Goal: Transaction & Acquisition: Purchase product/service

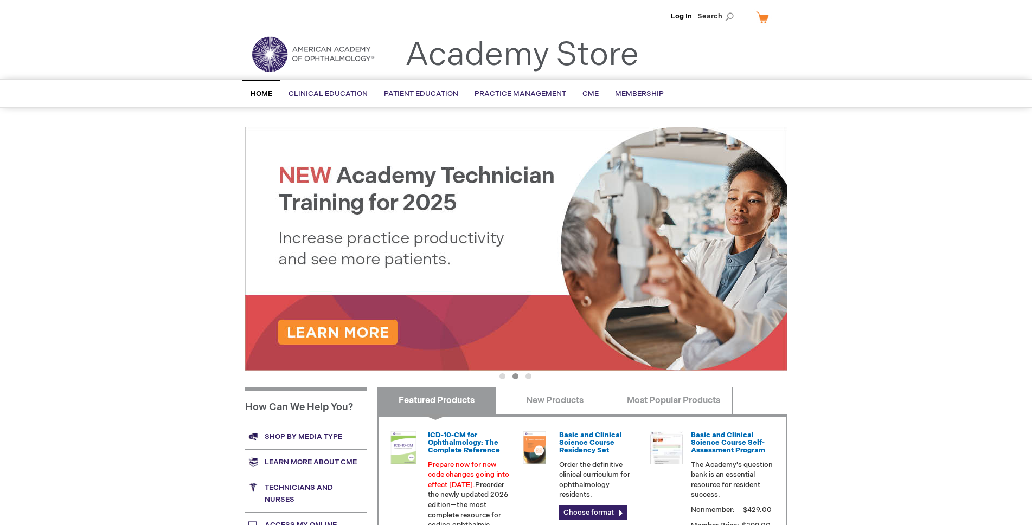
click at [367, 332] on img at bounding box center [516, 249] width 542 height 244
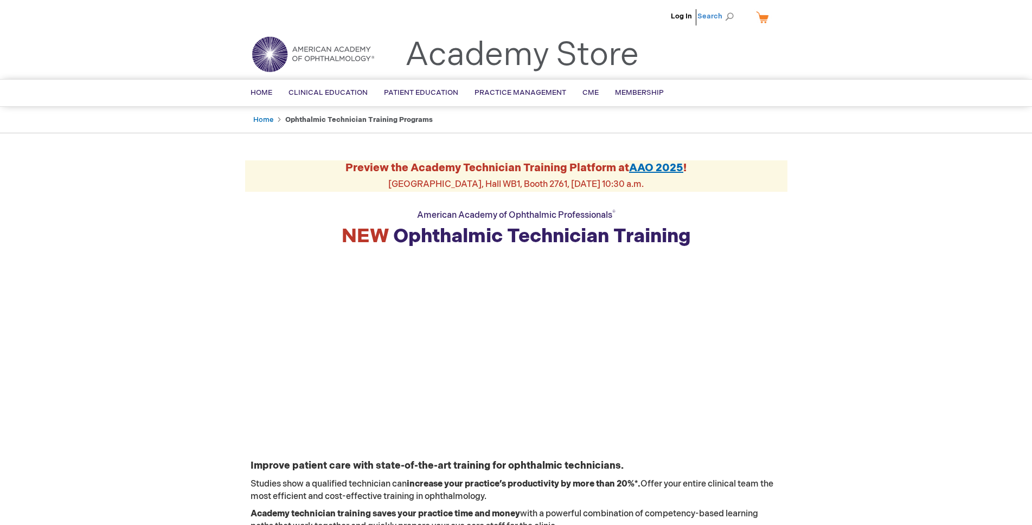
click at [730, 16] on span "Search" at bounding box center [717, 16] width 41 height 22
type input "coa review"
click at [725, 8] on button "Search" at bounding box center [729, 16] width 9 height 17
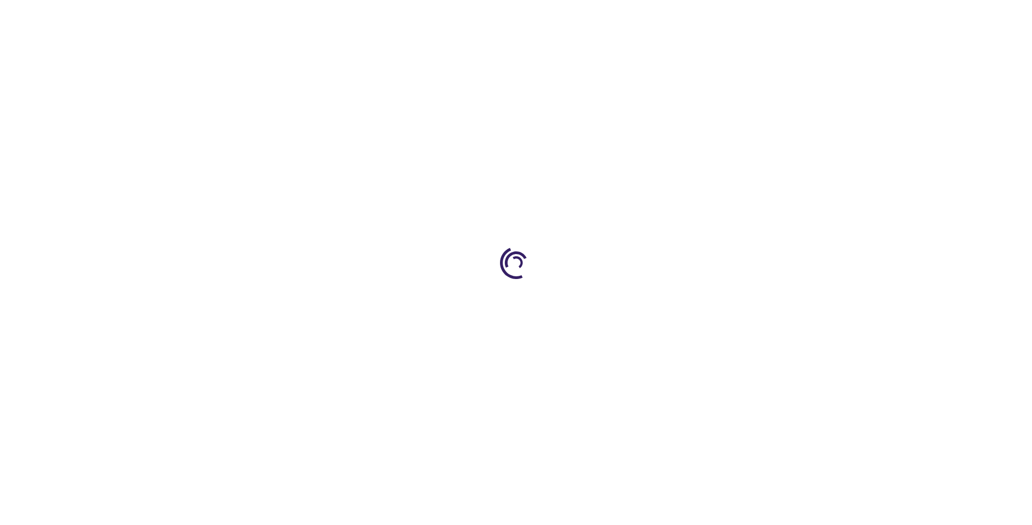
type input "1"
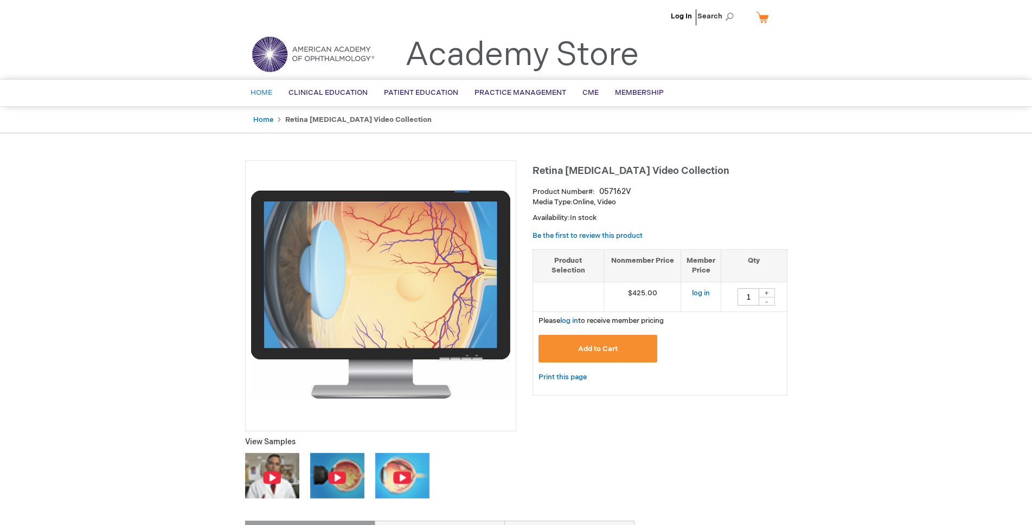
click at [255, 87] on link "Home" at bounding box center [261, 93] width 38 height 27
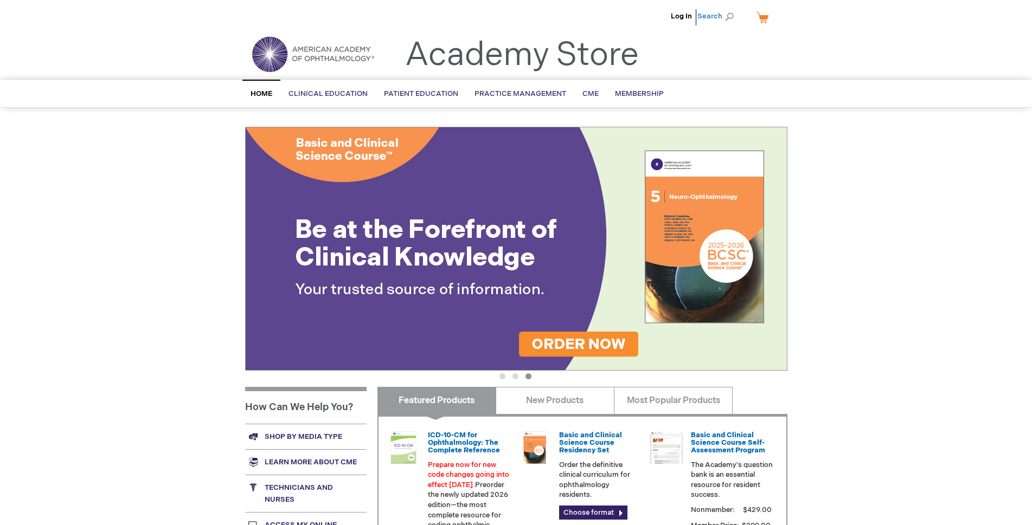
click at [729, 16] on span "Search" at bounding box center [717, 16] width 41 height 22
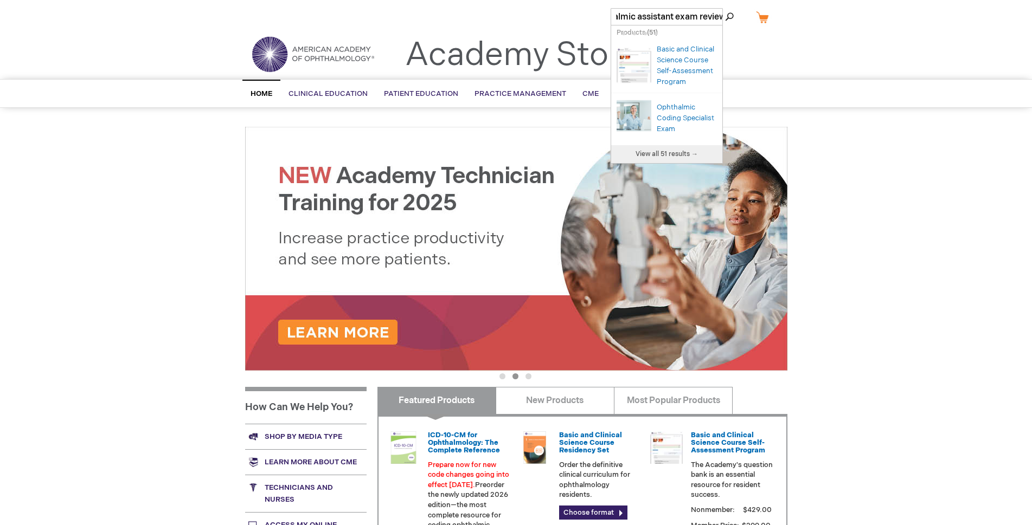
scroll to position [0, 64]
type input "certified opthalmic assistant exam review"
click at [725, 8] on button "Search" at bounding box center [729, 16] width 9 height 17
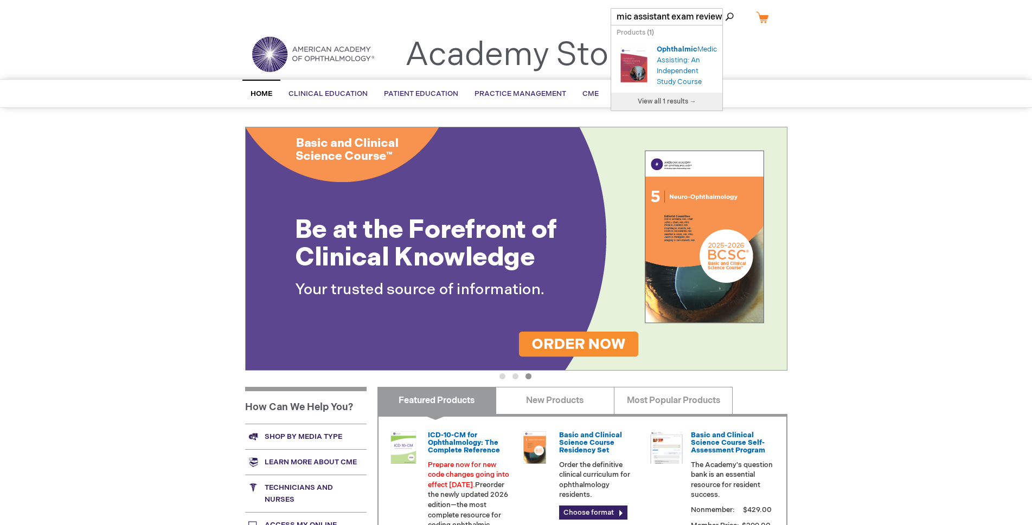
click at [669, 65] on div "Ophthalmic Medical Assisting: An Independent Study Course" at bounding box center [687, 65] width 60 height 43
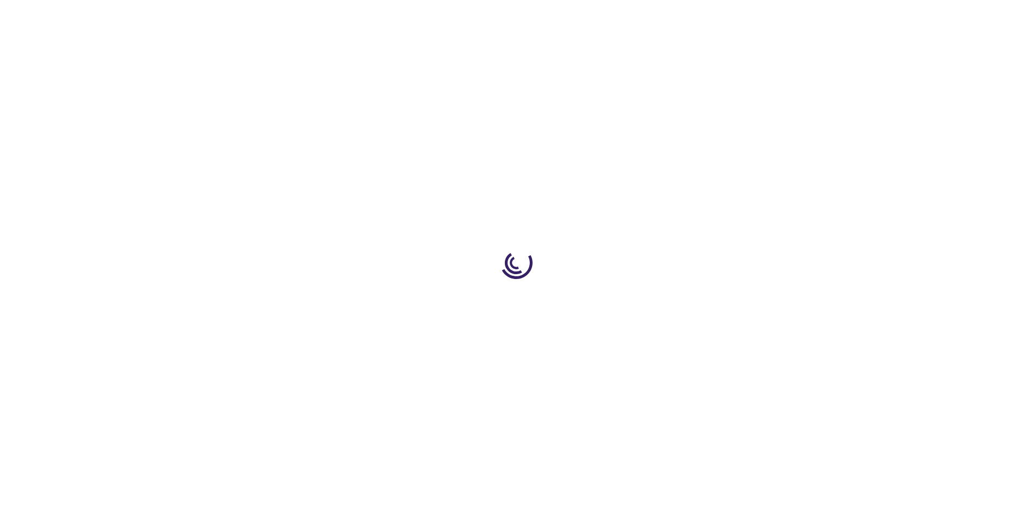
type input "0"
